Goal: Information Seeking & Learning: Learn about a topic

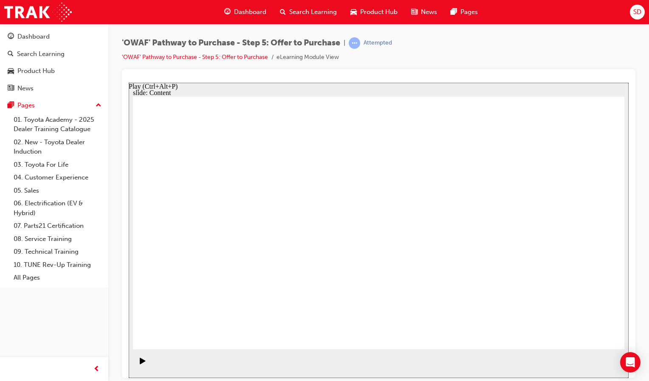
click at [135, 364] on div "Play (Ctrl+Alt+P)" at bounding box center [142, 365] width 14 height 14
click at [144, 363] on div "Pause (Ctrl+Alt+P)" at bounding box center [142, 365] width 14 height 14
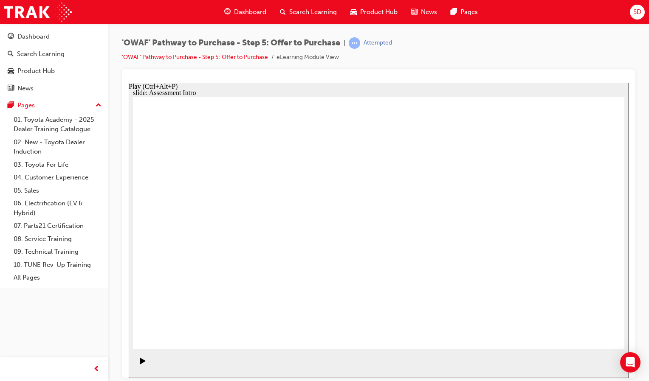
click at [140, 364] on icon "Play (Ctrl+Alt+P)" at bounding box center [143, 361] width 6 height 6
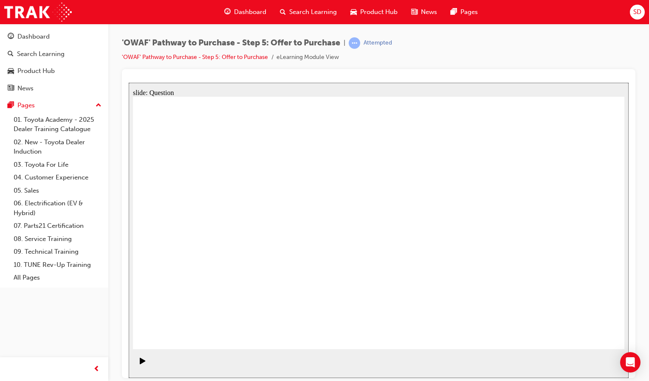
radio input "true"
drag, startPoint x: 559, startPoint y: 217, endPoint x: 228, endPoint y: 278, distance: 337.0
drag, startPoint x: 503, startPoint y: 223, endPoint x: 344, endPoint y: 290, distance: 172.1
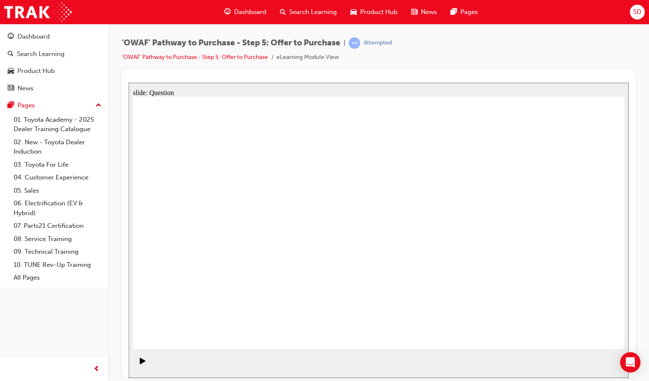
drag, startPoint x: 193, startPoint y: 204, endPoint x: 429, endPoint y: 264, distance: 243.3
drag, startPoint x: 339, startPoint y: 215, endPoint x: 533, endPoint y: 279, distance: 204.6
drag, startPoint x: 471, startPoint y: 249, endPoint x: 365, endPoint y: 223, distance: 109.8
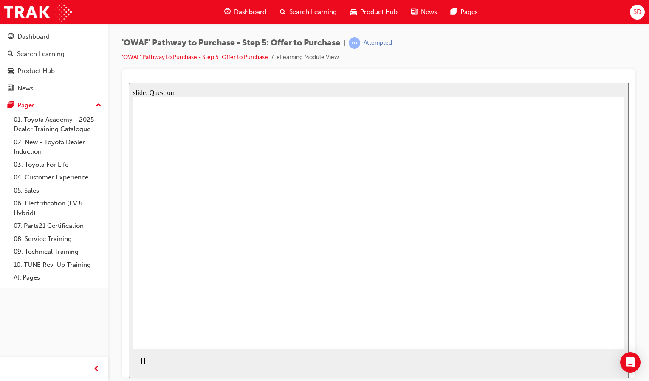
drag, startPoint x: 473, startPoint y: 210, endPoint x: 214, endPoint y: 204, distance: 259.2
drag, startPoint x: 359, startPoint y: 218, endPoint x: 332, endPoint y: 200, distance: 32.3
drag, startPoint x: 468, startPoint y: 280, endPoint x: 209, endPoint y: 234, distance: 263.1
drag, startPoint x: 572, startPoint y: 210, endPoint x: 482, endPoint y: 234, distance: 92.8
drag, startPoint x: 551, startPoint y: 255, endPoint x: 335, endPoint y: 247, distance: 216.8
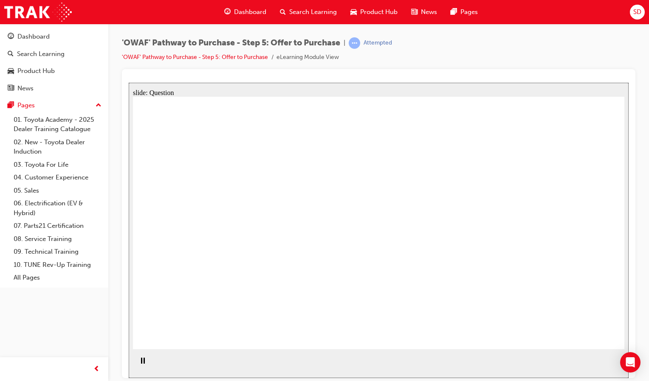
drag, startPoint x: 539, startPoint y: 206, endPoint x: 324, endPoint y: 280, distance: 227.0
drag, startPoint x: 546, startPoint y: 282, endPoint x: 206, endPoint y: 280, distance: 339.8
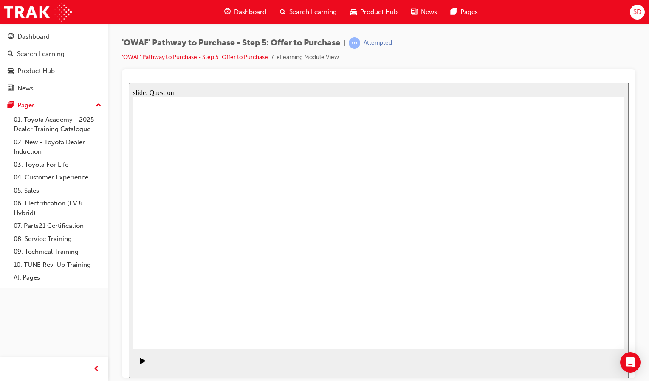
checkbox input "true"
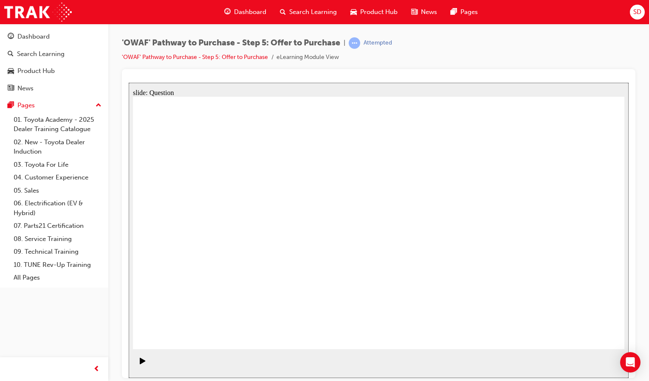
checkbox input "true"
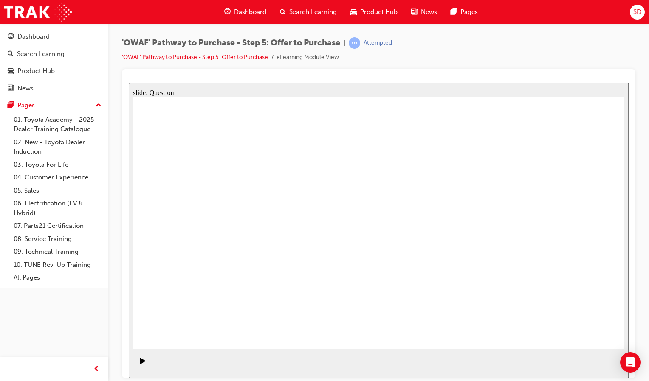
radio input "true"
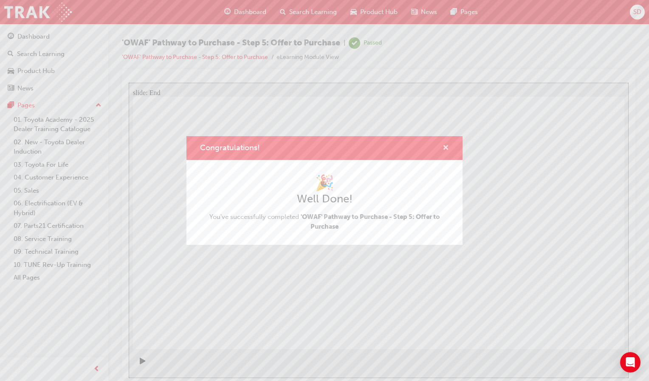
click at [444, 147] on span "cross-icon" at bounding box center [446, 149] width 6 height 8
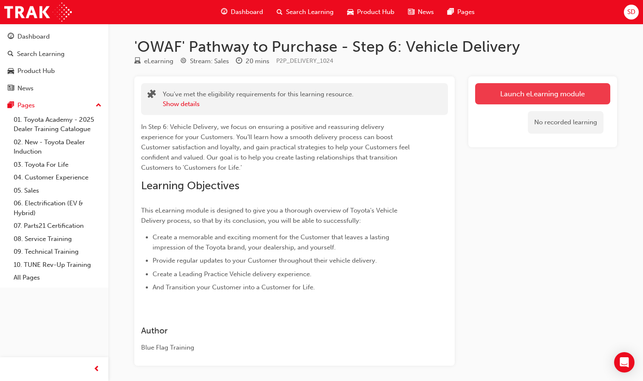
click at [487, 96] on link "Launch eLearning module" at bounding box center [542, 93] width 135 height 21
